Goal: Book appointment/travel/reservation

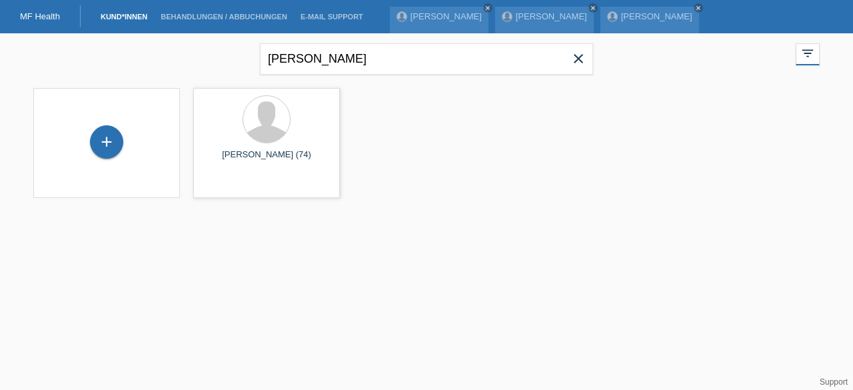
click at [191, 11] on li "Behandlungen / Abbuchungen" at bounding box center [224, 17] width 140 height 34
click at [196, 15] on link "Behandlungen / Abbuchungen" at bounding box center [224, 17] width 140 height 8
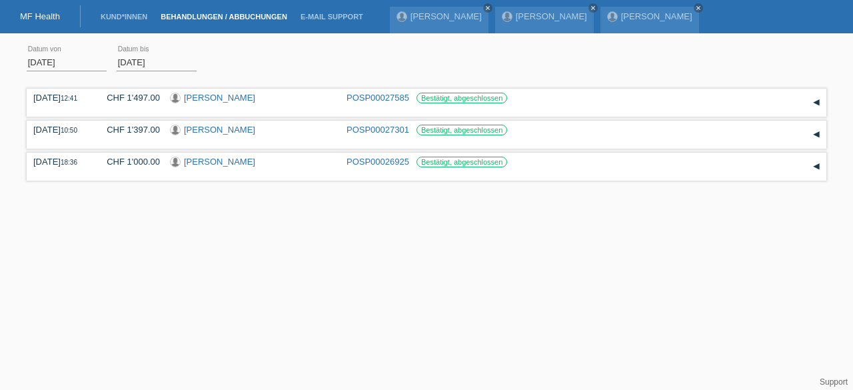
click at [117, 23] on li "Kund*innen" at bounding box center [124, 17] width 60 height 34
click at [129, 16] on link "Kund*innen" at bounding box center [124, 17] width 60 height 8
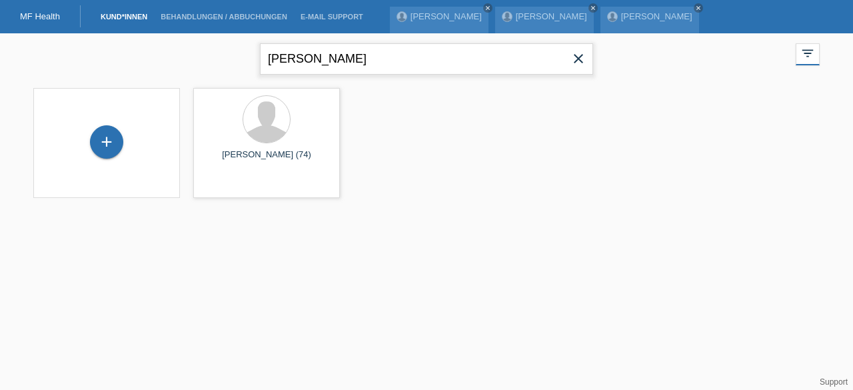
drag, startPoint x: 309, startPoint y: 67, endPoint x: 179, endPoint y: 77, distance: 130.9
click at [179, 77] on div "Norbert close filter_list view_module Alle Kund*innen anzeigen star Markierte K…" at bounding box center [426, 57] width 799 height 48
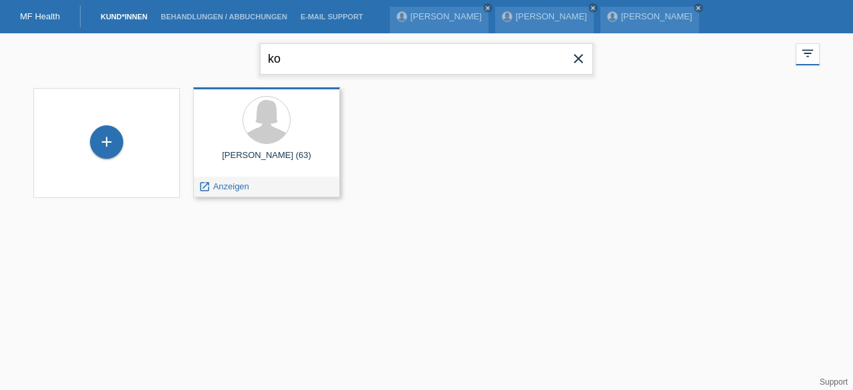
type input "k"
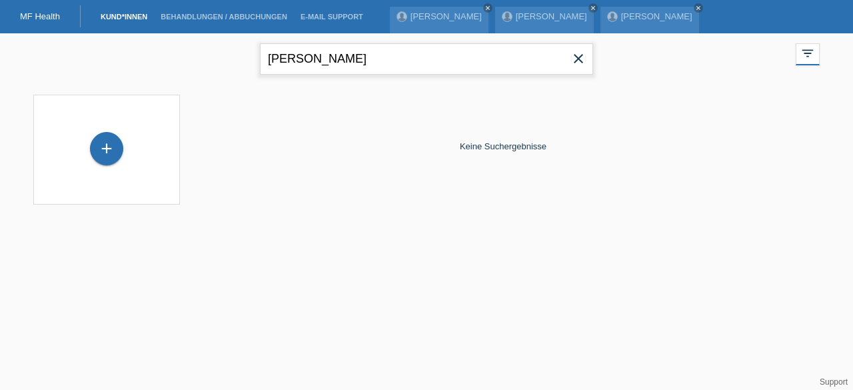
drag, startPoint x: 369, startPoint y: 61, endPoint x: 42, endPoint y: 67, distance: 327.1
click at [42, 67] on div "sylvia close filter_list view_module Alle Kund*innen anzeigen star Markierte Ku…" at bounding box center [426, 57] width 799 height 48
click at [333, 50] on input "antonio" at bounding box center [426, 58] width 333 height 31
type input "antonio"
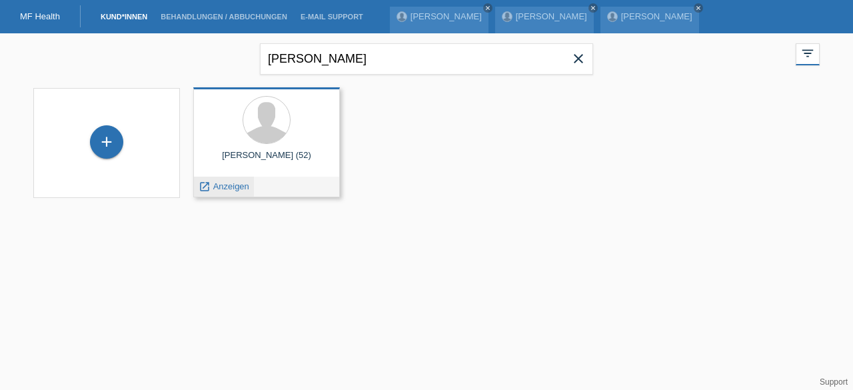
click at [233, 184] on span "Anzeigen" at bounding box center [231, 186] width 36 height 10
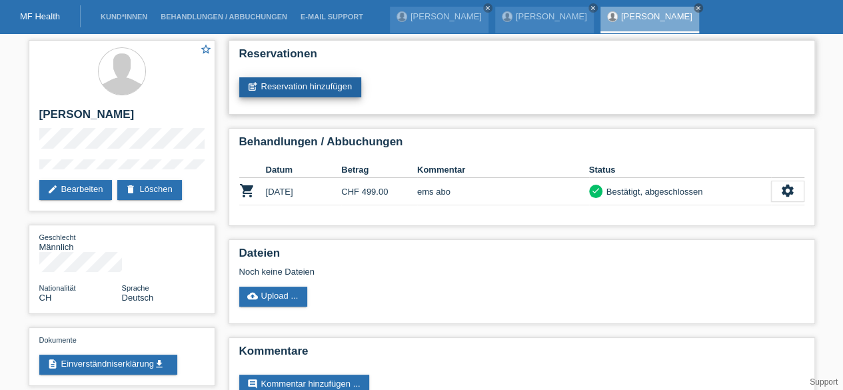
click at [324, 86] on link "post_add Reservation hinzufügen" at bounding box center [300, 87] width 123 height 20
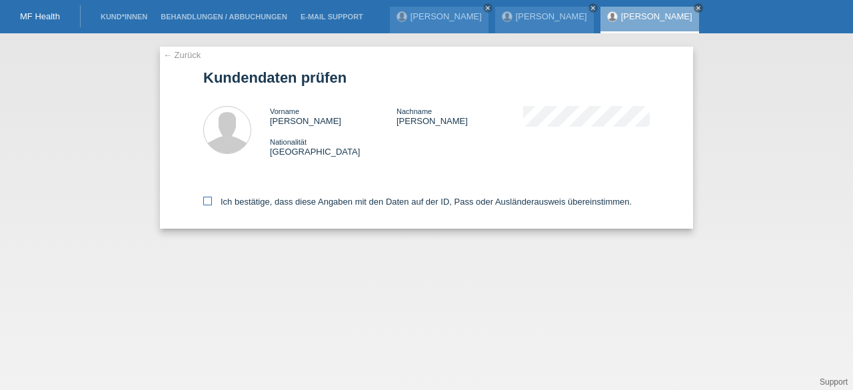
click at [295, 202] on label "Ich bestätige, dass diese Angaben mit den Daten auf der ID, Pass oder Ausländer…" at bounding box center [417, 201] width 428 height 10
click at [212, 202] on input "Ich bestätige, dass diese Angaben mit den Daten auf der ID, Pass oder Ausländer…" at bounding box center [207, 200] width 9 height 9
checkbox input "true"
